Goal: Information Seeking & Learning: Learn about a topic

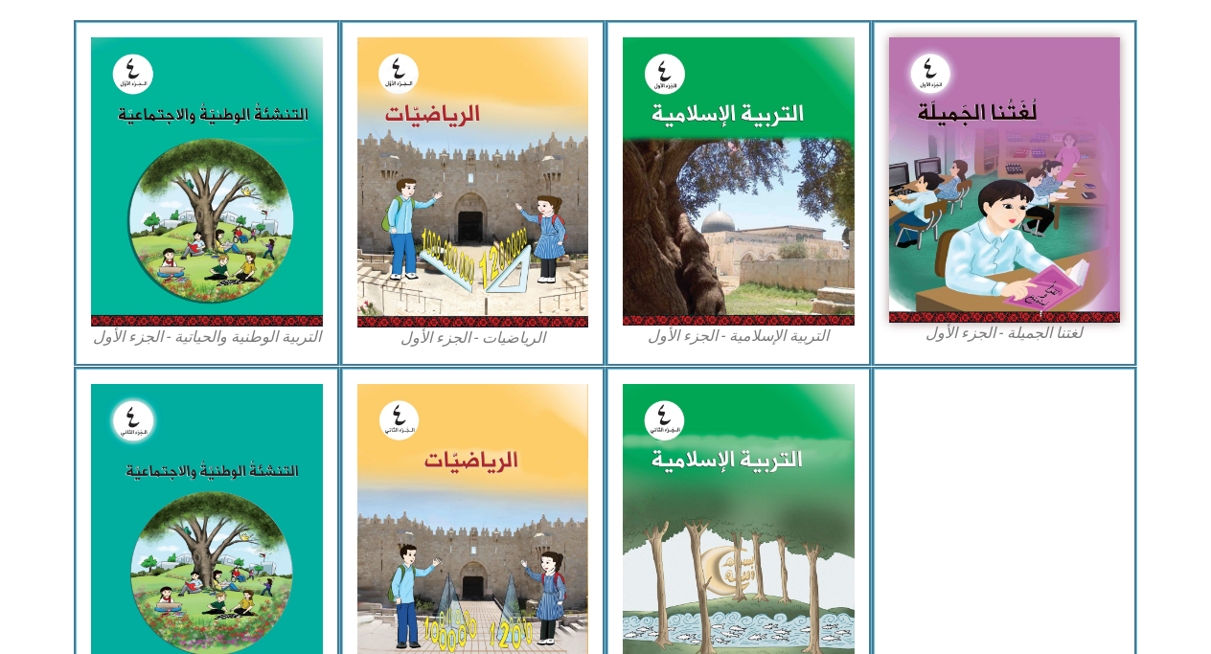
scroll to position [582, 0]
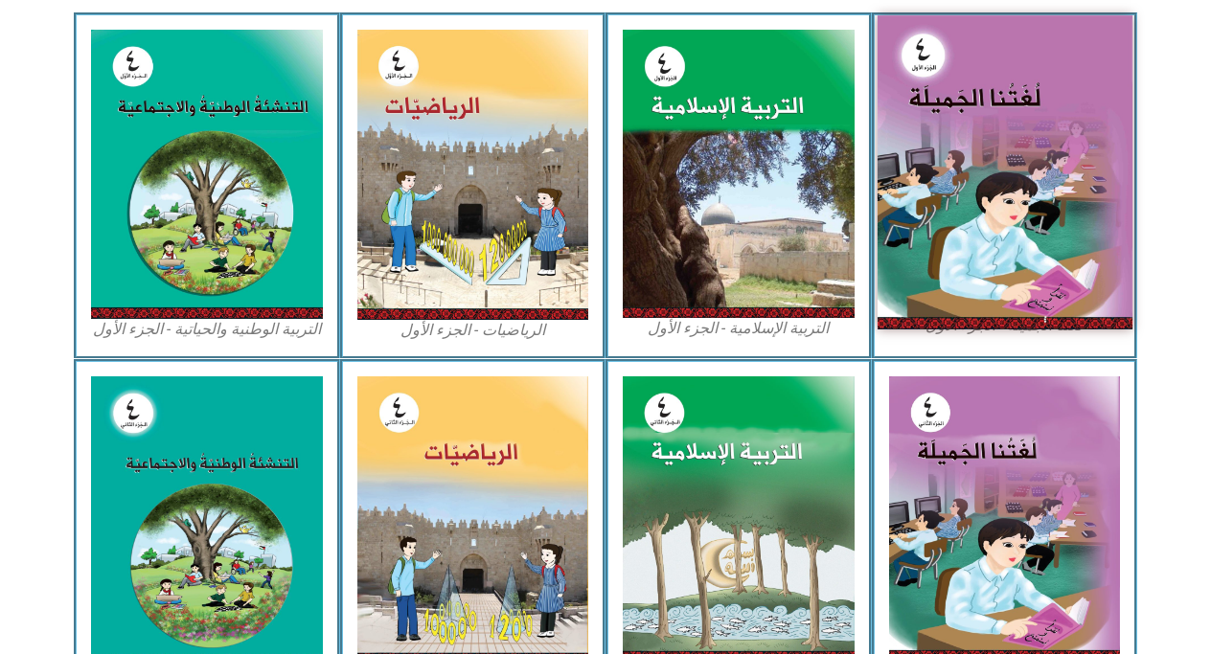
click at [986, 135] on img at bounding box center [1003, 171] width 255 height 313
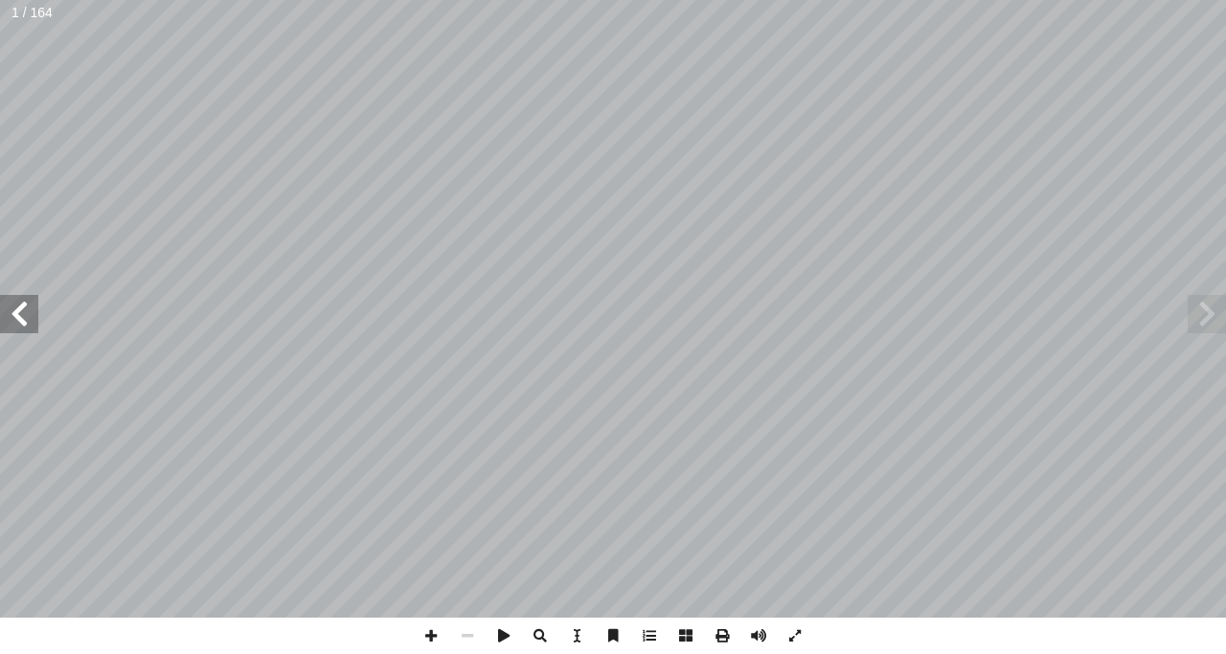
click at [15, 314] on span at bounding box center [19, 314] width 38 height 38
